Goal: Task Accomplishment & Management: Manage account settings

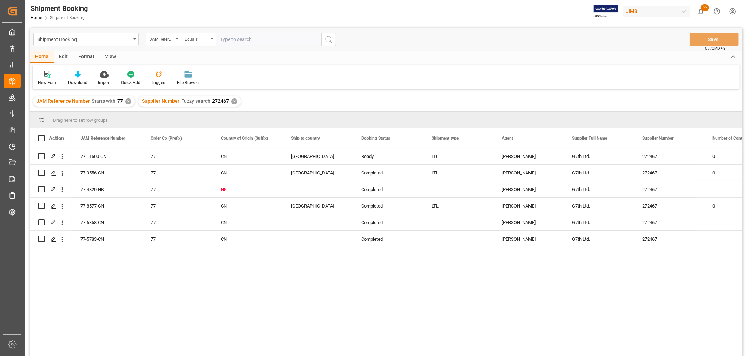
click at [215, 38] on div "Equals" at bounding box center [198, 39] width 35 height 13
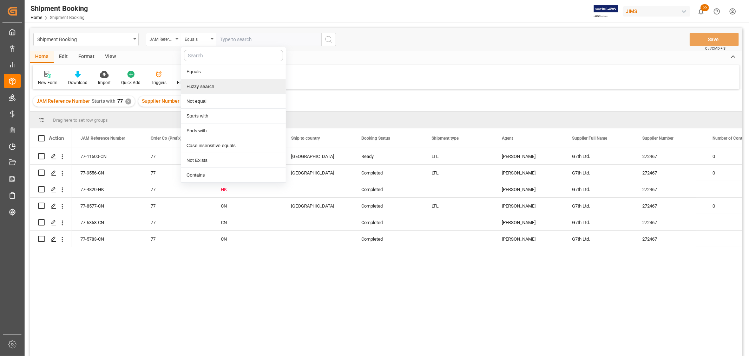
click at [204, 88] on div "Fuzzy search" at bounding box center [233, 86] width 105 height 15
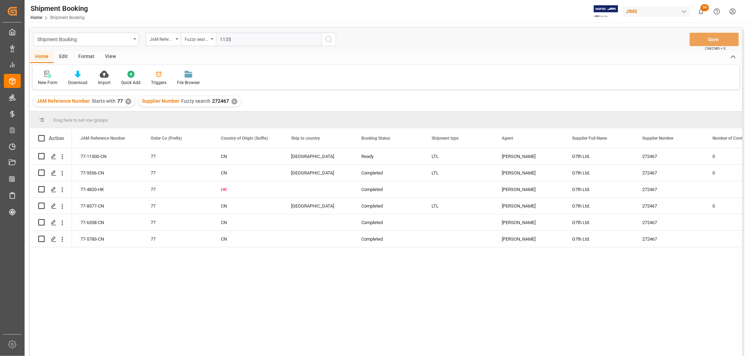
type input "11353"
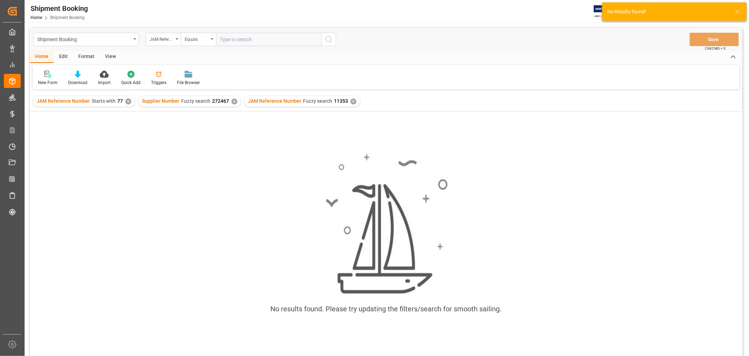
click at [232, 100] on div "✕" at bounding box center [235, 101] width 6 height 6
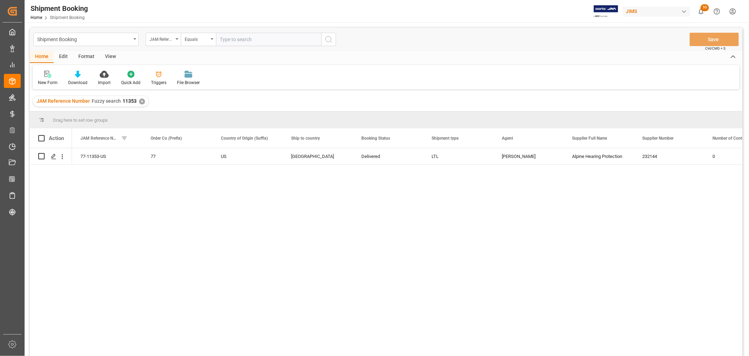
click at [197, 188] on div "77-11353-US 77 US [GEOGRAPHIC_DATA] Delivered LTL [PERSON_NAME] Alpine Hearing …" at bounding box center [407, 254] width 671 height 212
click at [54, 157] on icon "Press SPACE to select this row." at bounding box center [54, 157] width 6 height 6
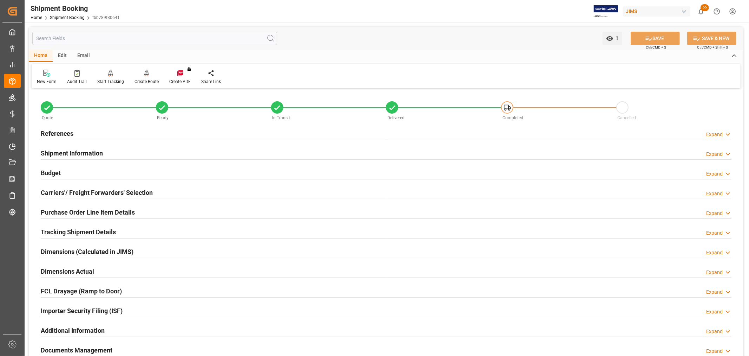
click at [69, 213] on h2 "Purchase Order Line Item Details" at bounding box center [88, 211] width 94 height 9
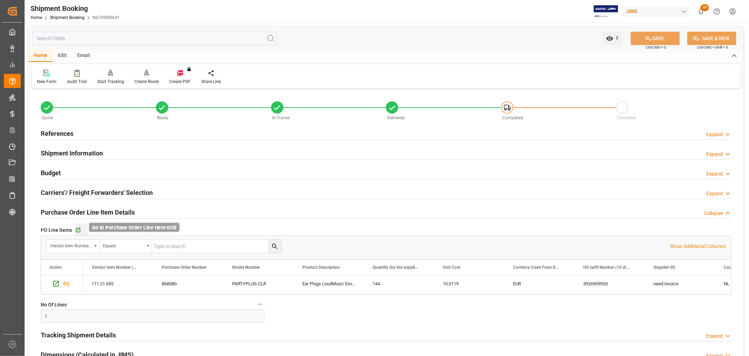
click at [78, 230] on icon "button" at bounding box center [78, 230] width 6 height 6
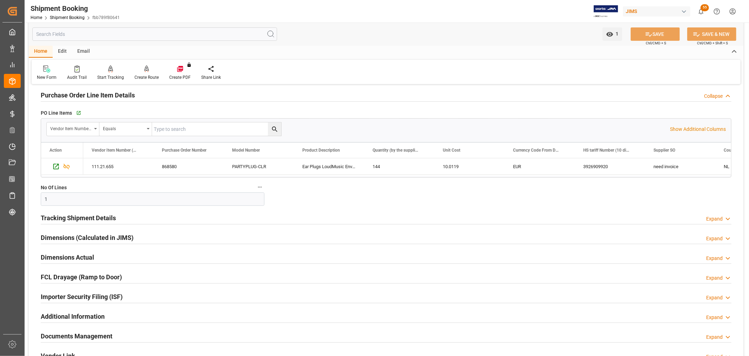
click at [67, 219] on h2 "Tracking Shipment Details" at bounding box center [78, 217] width 75 height 9
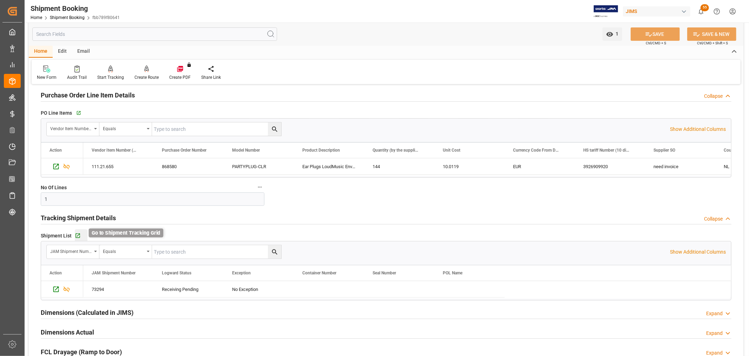
click at [77, 233] on icon "button" at bounding box center [78, 236] width 6 height 6
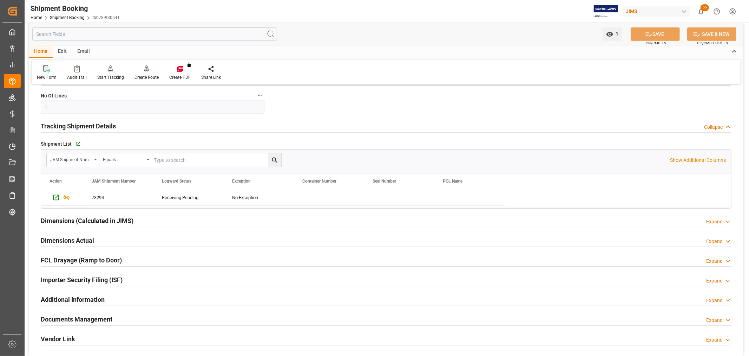
scroll to position [312, 0]
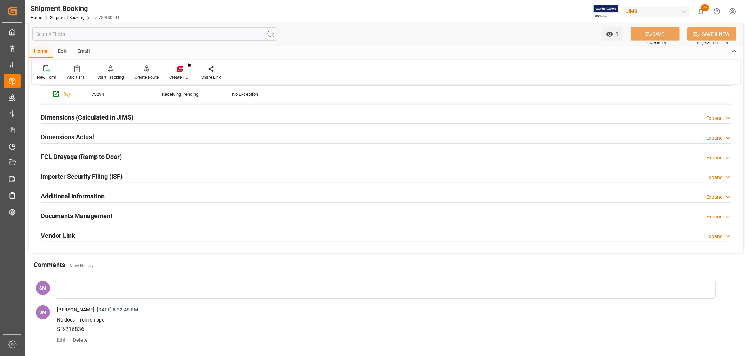
click at [71, 219] on h2 "Documents Management" at bounding box center [77, 215] width 72 height 9
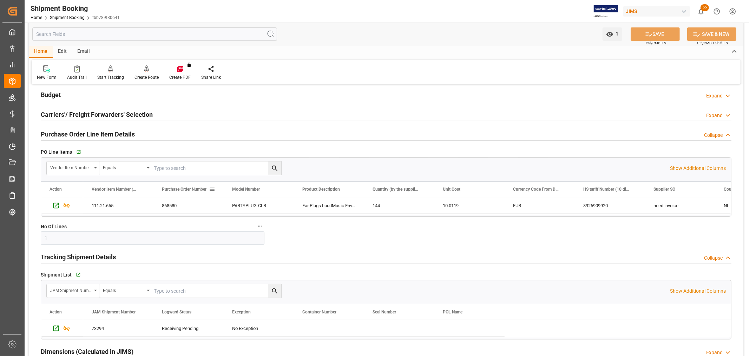
scroll to position [0, 0]
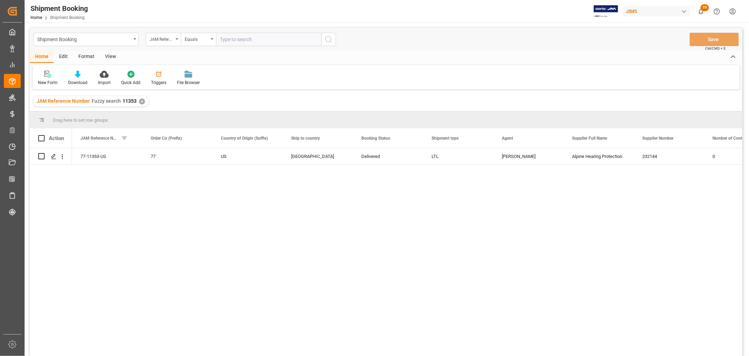
click at [106, 53] on div "View" at bounding box center [110, 57] width 21 height 12
click at [50, 80] on div "Default" at bounding box center [45, 82] width 14 height 6
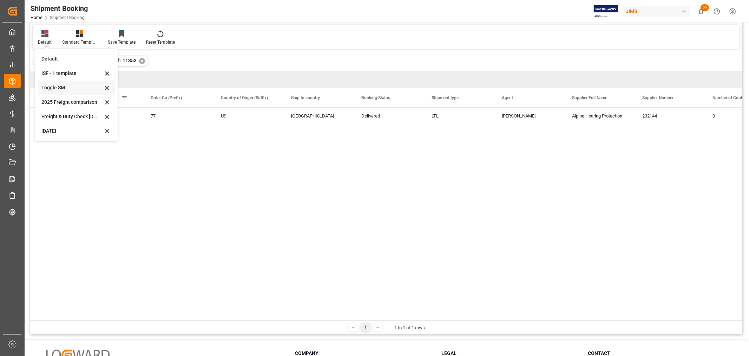
scroll to position [78, 0]
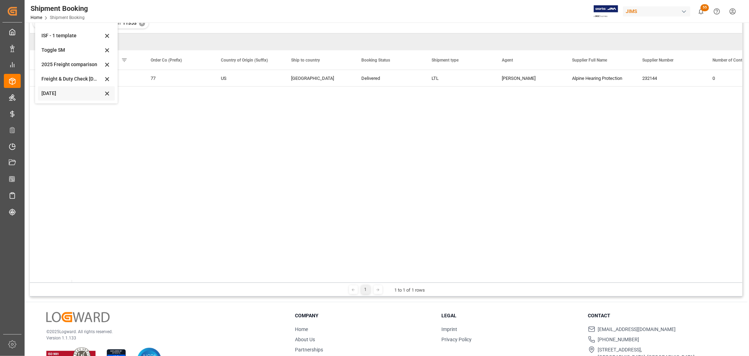
click at [53, 92] on div "[DATE]" at bounding box center [71, 93] width 61 height 7
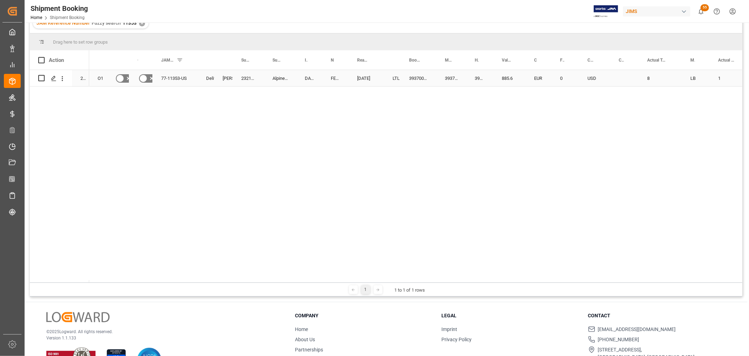
click at [171, 75] on div "77-11353-US" at bounding box center [175, 78] width 45 height 16
click at [278, 76] on div "Alpine Hearing Protection" at bounding box center [280, 78] width 32 height 16
click at [423, 78] on div "393700285330" at bounding box center [419, 78] width 36 height 16
click at [55, 78] on icon "Press SPACE to select this row." at bounding box center [54, 79] width 6 height 6
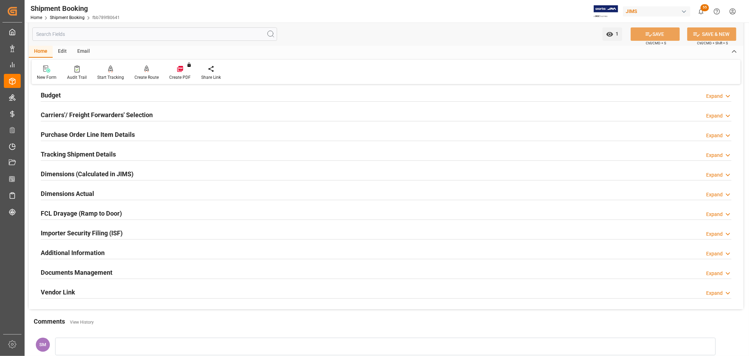
scroll to position [78, 0]
click at [94, 270] on h2 "Documents Management" at bounding box center [77, 271] width 72 height 9
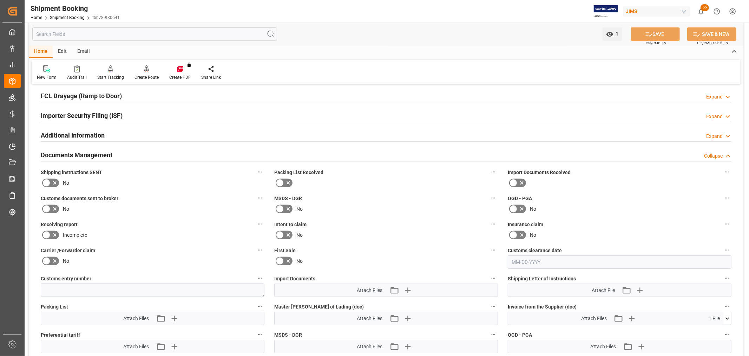
scroll to position [273, 0]
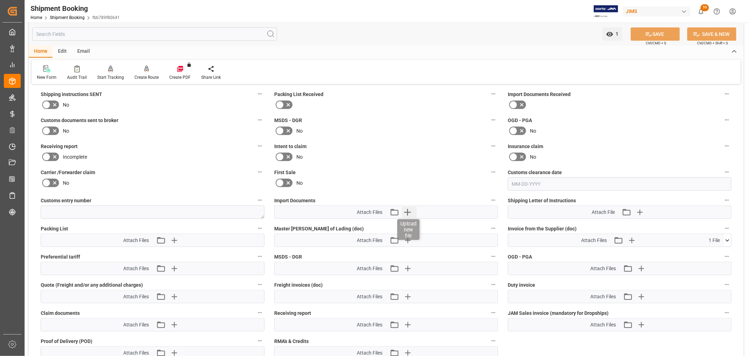
click at [409, 209] on icon "button" at bounding box center [407, 212] width 7 height 7
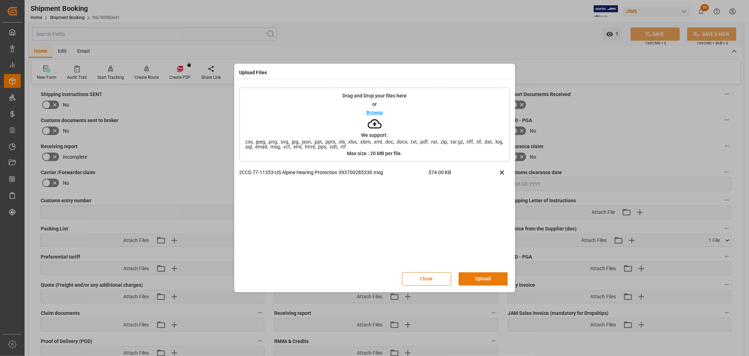
click at [480, 278] on button "Upload" at bounding box center [483, 278] width 49 height 13
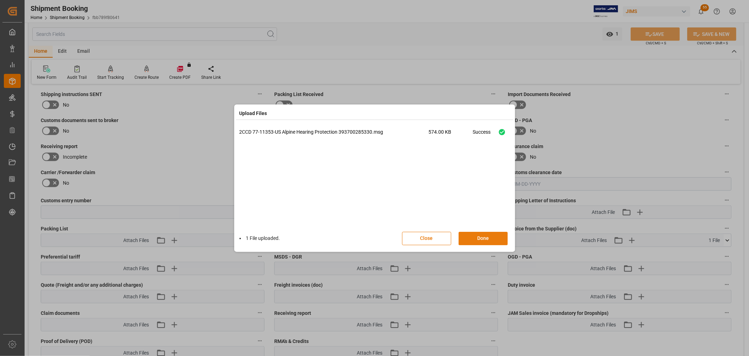
click at [479, 238] on button "Done" at bounding box center [483, 238] width 49 height 13
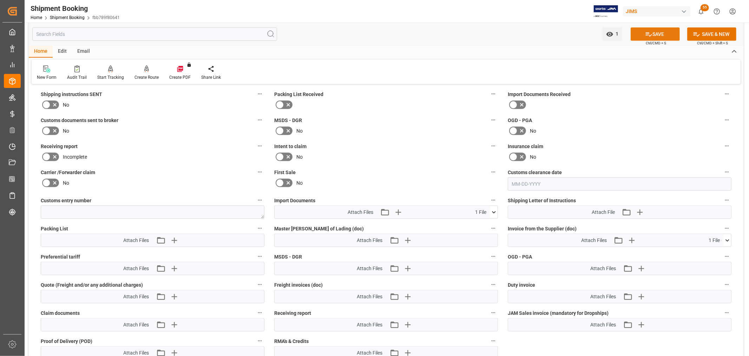
click at [672, 30] on button "SAVE" at bounding box center [655, 33] width 49 height 13
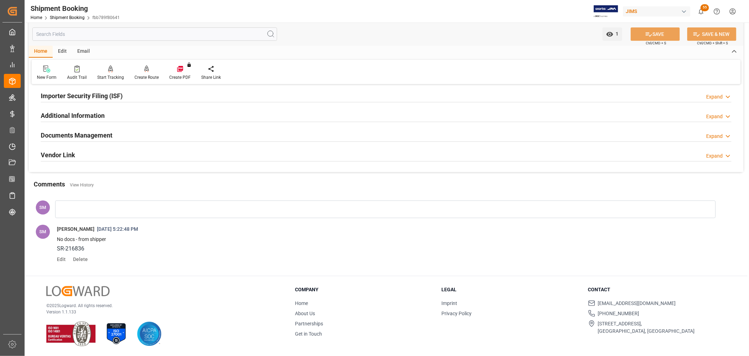
scroll to position [215, 0]
click at [91, 131] on h2 "Documents Management" at bounding box center [77, 134] width 72 height 9
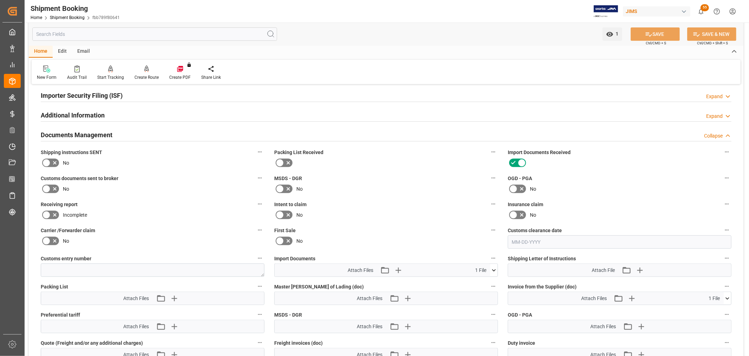
scroll to position [273, 0]
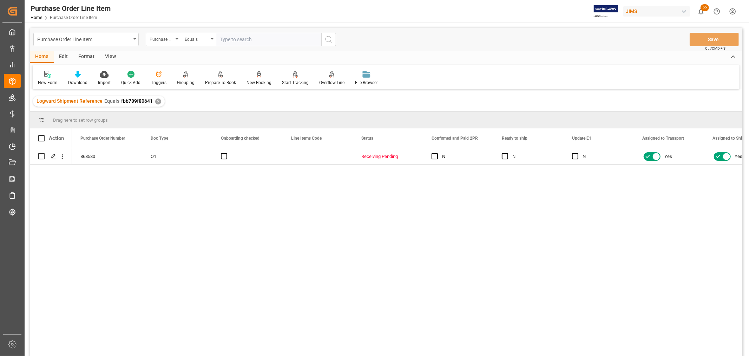
click at [111, 56] on div "View" at bounding box center [110, 57] width 21 height 12
click at [40, 82] on div "Default" at bounding box center [45, 82] width 14 height 6
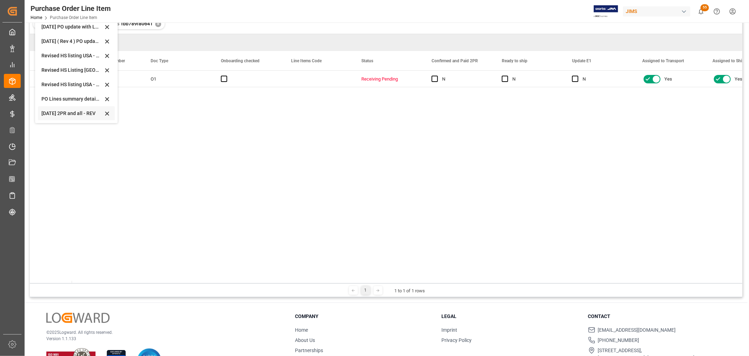
scroll to position [78, 0]
click at [51, 113] on div "Sept 2025 2PR and all - REV" at bounding box center [71, 112] width 61 height 7
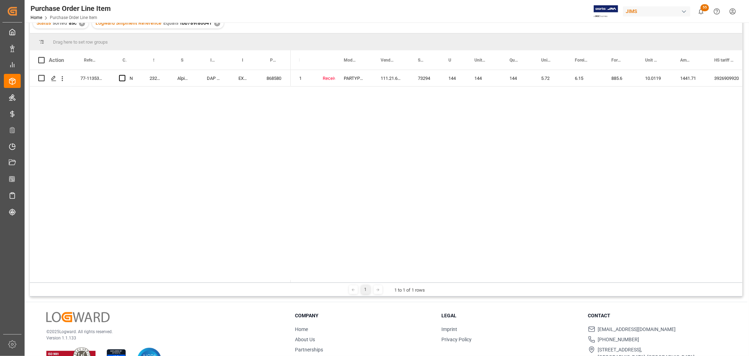
click at [215, 149] on div "77-11353-US N 232144 Alpine Hearing Protection DAP Baie d'urfe EXW Soesterberg …" at bounding box center [386, 175] width 713 height 210
click at [285, 222] on div "77-11353-US N 232144 Alpine Hearing Protection DAP Baie d'urfe EXW Soesterberg …" at bounding box center [386, 175] width 713 height 210
click at [212, 152] on div "77-11353-US N 232144 Alpine Hearing Protection DAP Baie d'urfe EXW Soesterberg …" at bounding box center [386, 175] width 713 height 210
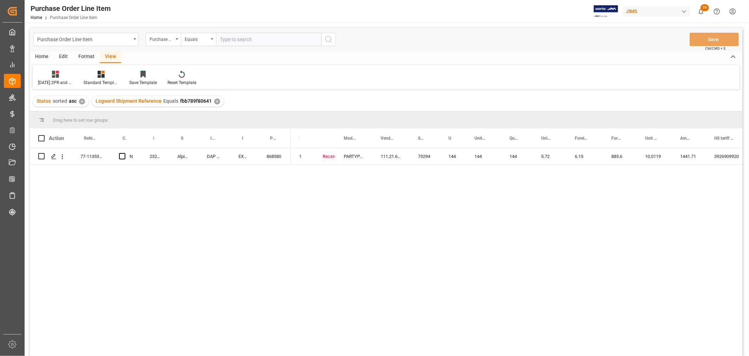
click at [108, 57] on div "View" at bounding box center [110, 57] width 21 height 12
click at [47, 80] on div "Sept 2025 2PR and all - REV" at bounding box center [55, 82] width 35 height 6
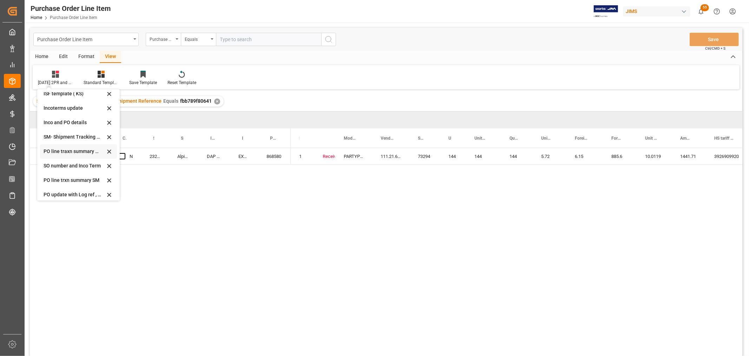
scroll to position [156, 0]
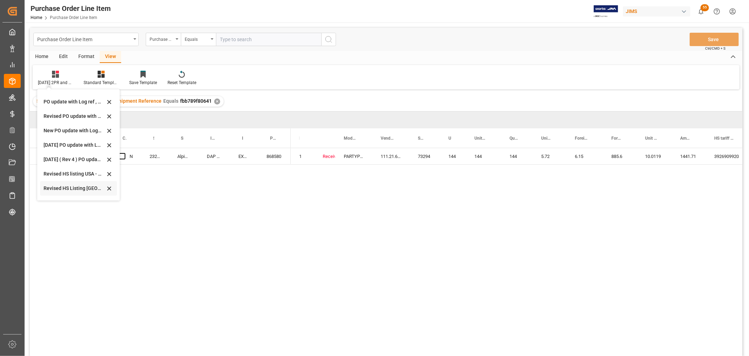
click at [71, 186] on div "Revised HS Listing Canada" at bounding box center [74, 187] width 61 height 7
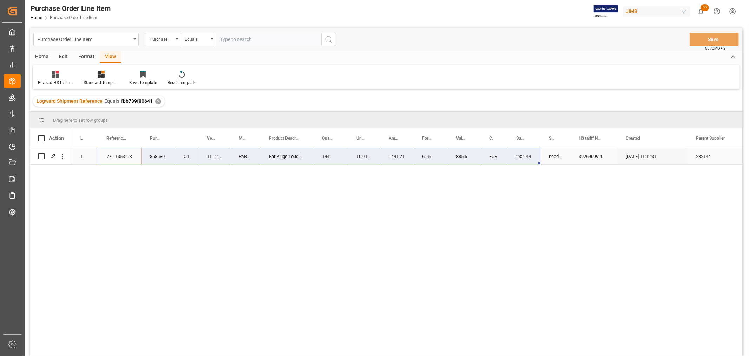
drag, startPoint x: 114, startPoint y: 155, endPoint x: 535, endPoint y: 160, distance: 420.9
click at [535, 160] on div "1 77-11353-US 868580 O1 111.21.655 PARTYPLUG-CLR Ear Plugs LoudMusic Env Clr 14…" at bounding box center [450, 156] width 756 height 17
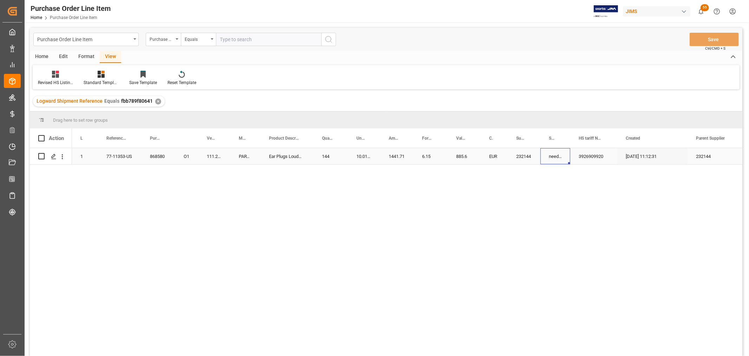
click at [552, 155] on div "need invoice" at bounding box center [556, 156] width 30 height 16
drag, startPoint x: 537, startPoint y: 176, endPoint x: 541, endPoint y: 177, distance: 4.6
click at [540, 177] on div "1 77-11353-US 868580 O1 111.21.655 PARTYPLUG-CLR Ear Plugs LoudMusic Env Clr 14…" at bounding box center [407, 254] width 671 height 212
click at [550, 161] on input "need invoice" at bounding box center [555, 160] width 19 height 13
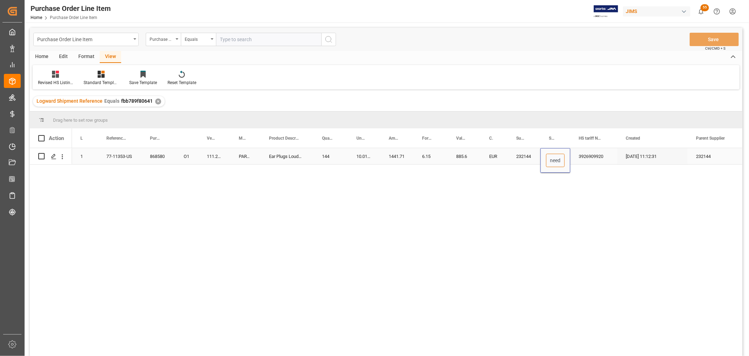
paste input "V25-3092"
type input "V25-3092need invoice"
click at [602, 156] on div "3926909920" at bounding box center [594, 156] width 47 height 16
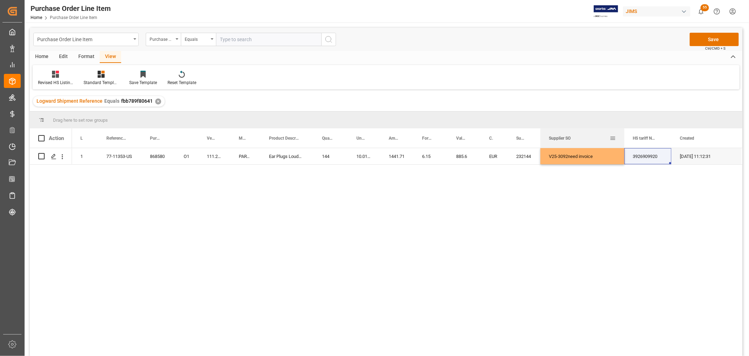
drag, startPoint x: 570, startPoint y: 135, endPoint x: 621, endPoint y: 146, distance: 52.5
click at [623, 146] on div at bounding box center [624, 137] width 3 height 19
click at [600, 157] on div "V25-3092need invoice" at bounding box center [581, 156] width 81 height 16
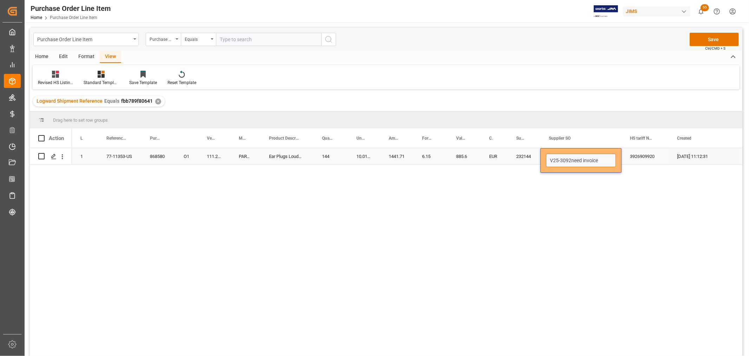
click at [600, 157] on input "V25-3092need invoice" at bounding box center [581, 160] width 70 height 13
click at [605, 158] on input "V25-3092need invoice" at bounding box center [581, 160] width 70 height 13
type input "V25-3092"
click at [575, 212] on div "1 77-11353-US 868580 O1 111.21.655 PARTYPLUG-CLR Ear Plugs LoudMusic Env Clr 14…" at bounding box center [407, 254] width 671 height 212
drag, startPoint x: 621, startPoint y: 133, endPoint x: 578, endPoint y: 136, distance: 42.6
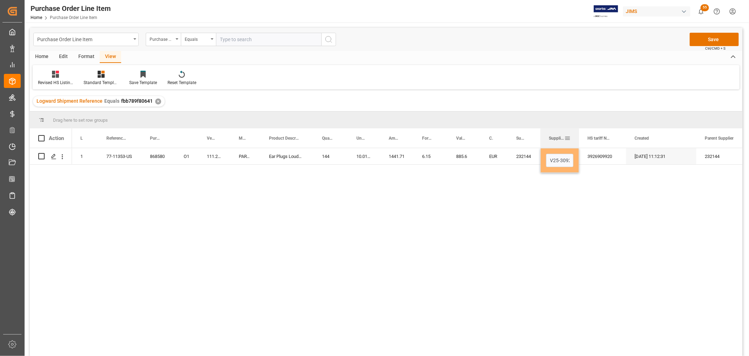
click at [578, 136] on div at bounding box center [579, 137] width 3 height 19
click at [574, 187] on div "1 77-11353-US 868580 O1 111.21.655 PARTYPLUG-CLR Ear Plugs LoudMusic Env Clr 14…" at bounding box center [407, 254] width 671 height 212
drag, startPoint x: 578, startPoint y: 135, endPoint x: 571, endPoint y: 139, distance: 8.6
click at [571, 139] on div at bounding box center [572, 137] width 3 height 19
click at [512, 138] on div "Supplier Number" at bounding box center [524, 137] width 33 height 19
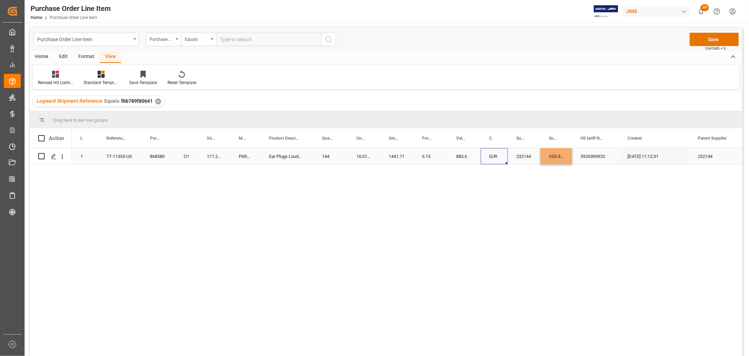
click at [492, 158] on div "EUR" at bounding box center [494, 156] width 27 height 16
click at [723, 39] on button "Save" at bounding box center [714, 39] width 49 height 13
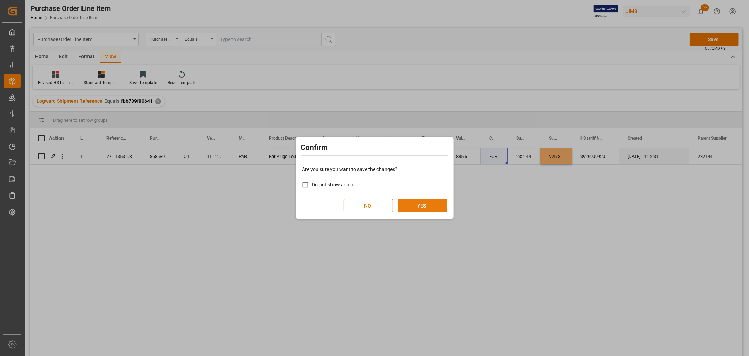
click at [430, 201] on button "YES" at bounding box center [422, 205] width 49 height 13
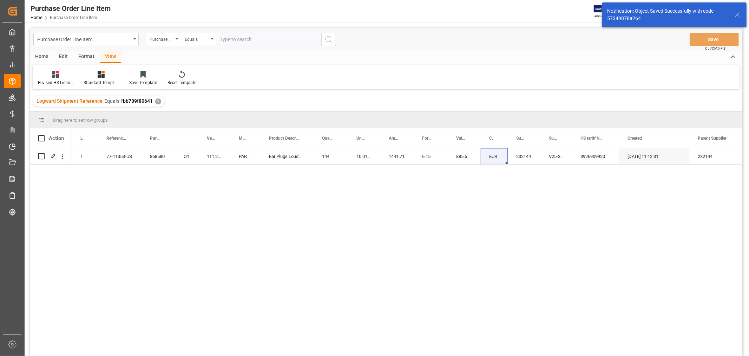
click at [234, 215] on div "1 77-11353-US 868580 O1 111.21.655 PARTYPLUG-CLR Ear Plugs LoudMusic Env Clr 14…" at bounding box center [407, 254] width 671 height 212
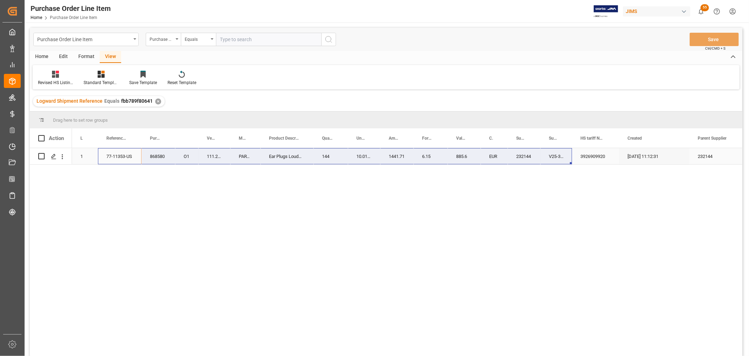
drag, startPoint x: 108, startPoint y: 155, endPoint x: 557, endPoint y: 152, distance: 449.0
click at [559, 149] on div "1 77-11353-US 868580 O1 111.21.655 PARTYPLUG-CLR Ear Plugs LoudMusic Env Clr 14…" at bounding box center [451, 156] width 758 height 17
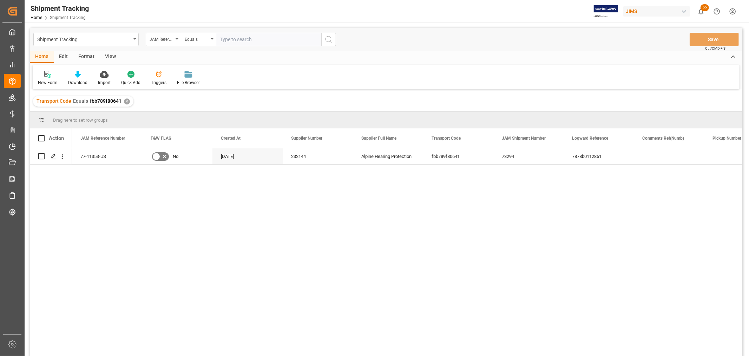
click at [110, 54] on div "View" at bounding box center [110, 57] width 21 height 12
click at [47, 78] on div "Default" at bounding box center [45, 77] width 24 height 15
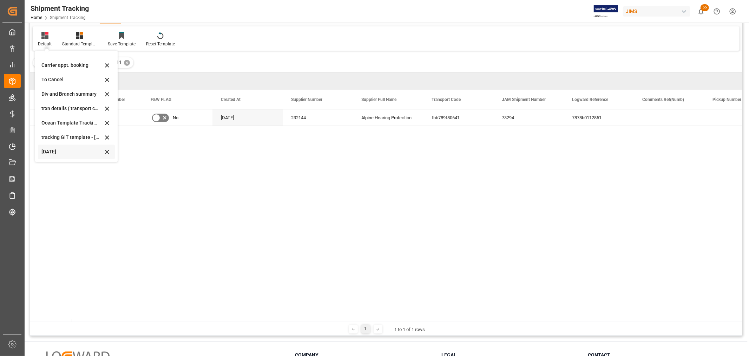
scroll to position [39, 0]
click at [67, 149] on div "Oct 09 2025" at bounding box center [71, 151] width 61 height 7
